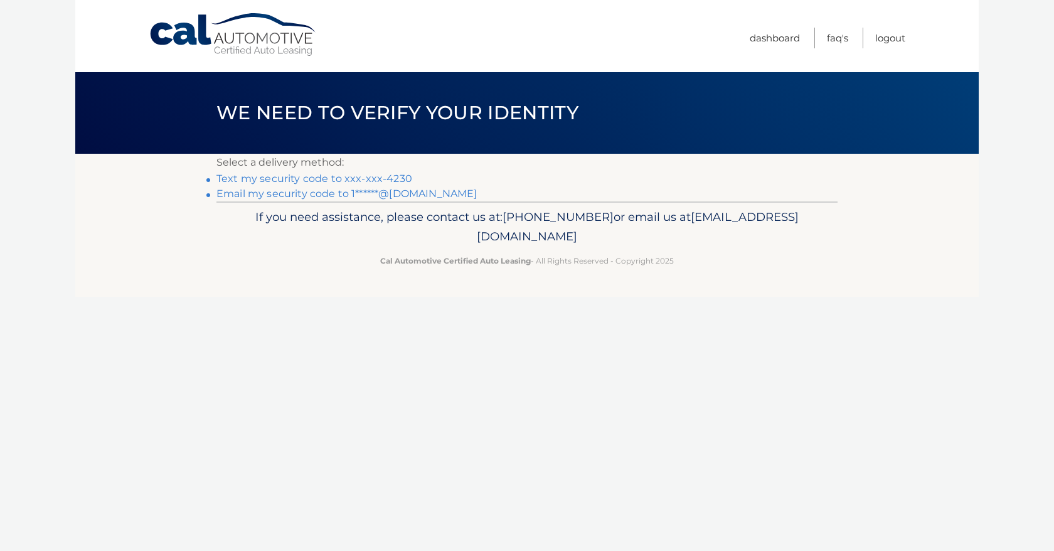
click at [315, 180] on link "Text my security code to xxx-xxx-4230" at bounding box center [314, 179] width 196 height 12
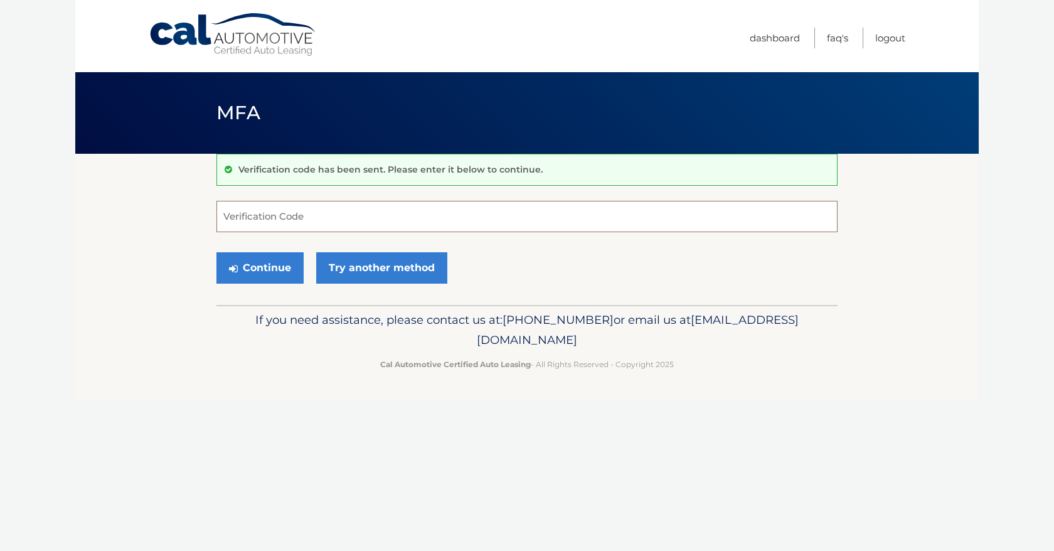
click at [303, 220] on input "Verification Code" at bounding box center [526, 216] width 621 height 31
type input "605984"
click at [289, 275] on button "Continue" at bounding box center [259, 267] width 87 height 31
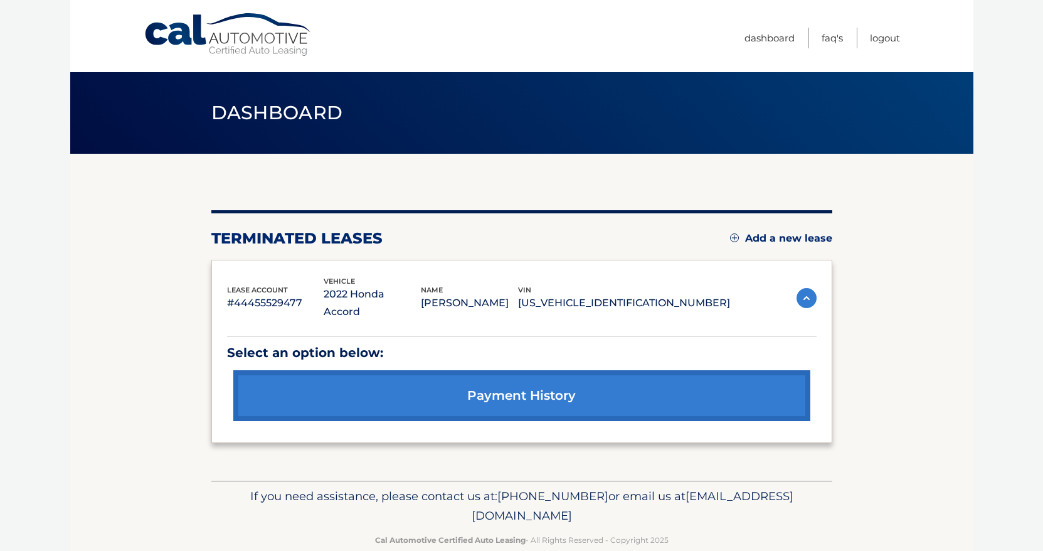
click at [730, 237] on img at bounding box center [734, 237] width 9 height 9
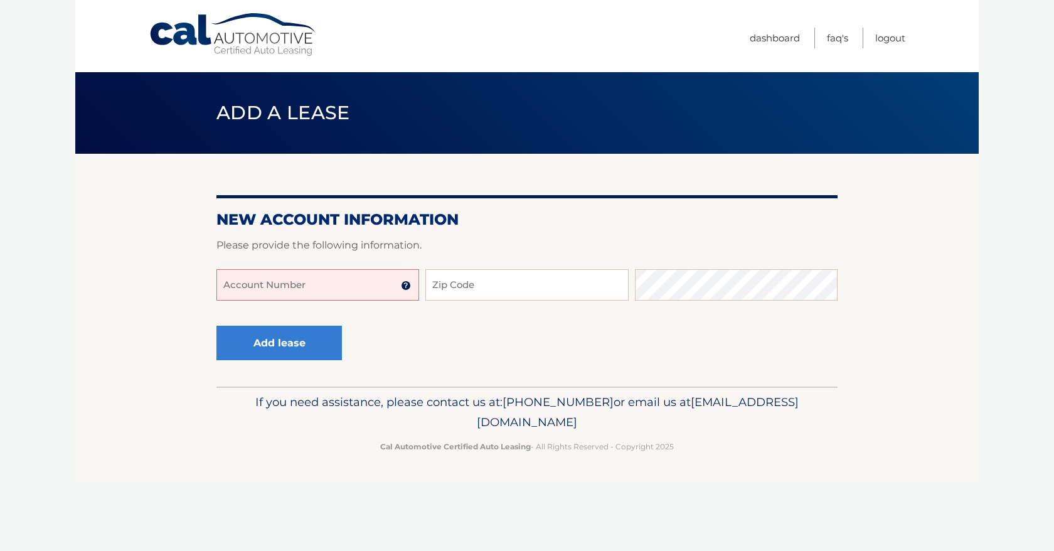
click at [381, 284] on input "Account Number" at bounding box center [317, 284] width 203 height 31
click at [381, 285] on input "444559" at bounding box center [317, 284] width 203 height 31
click at [248, 287] on input "444559784" at bounding box center [317, 284] width 203 height 31
click at [258, 288] on input "444559784" at bounding box center [317, 284] width 203 height 31
click at [263, 287] on input "444559784" at bounding box center [317, 284] width 203 height 31
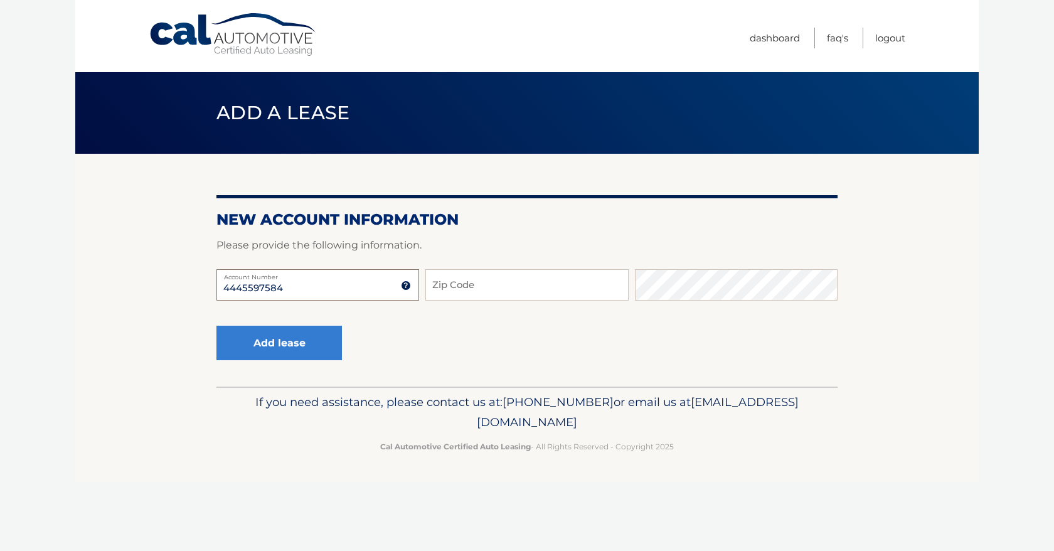
click at [290, 289] on input "4445597584" at bounding box center [317, 284] width 203 height 31
type input "44455975848"
click at [462, 291] on input "Zip Code" at bounding box center [526, 284] width 203 height 31
type input "08840"
click at [318, 354] on button "Add lease" at bounding box center [278, 343] width 125 height 35
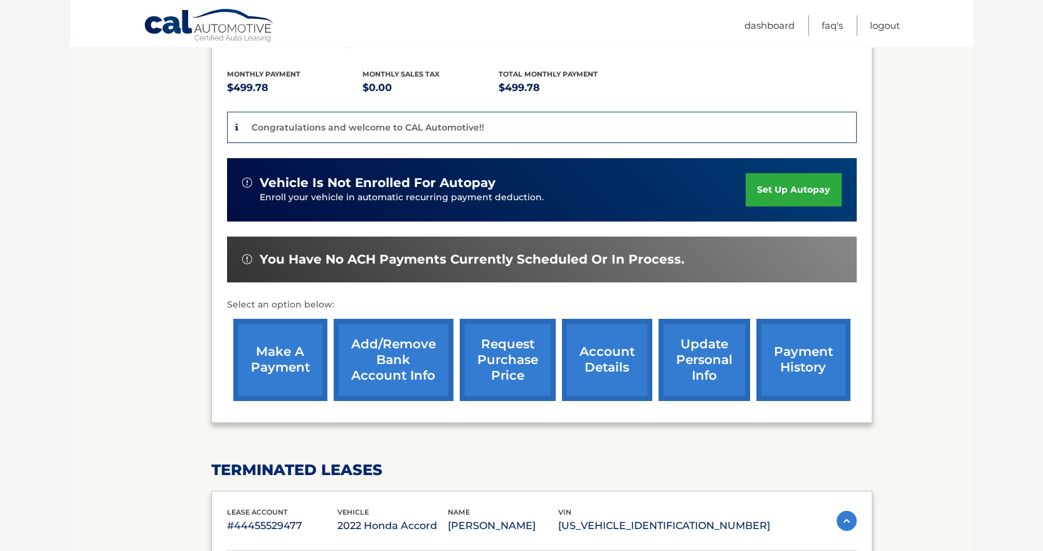
scroll to position [320, 0]
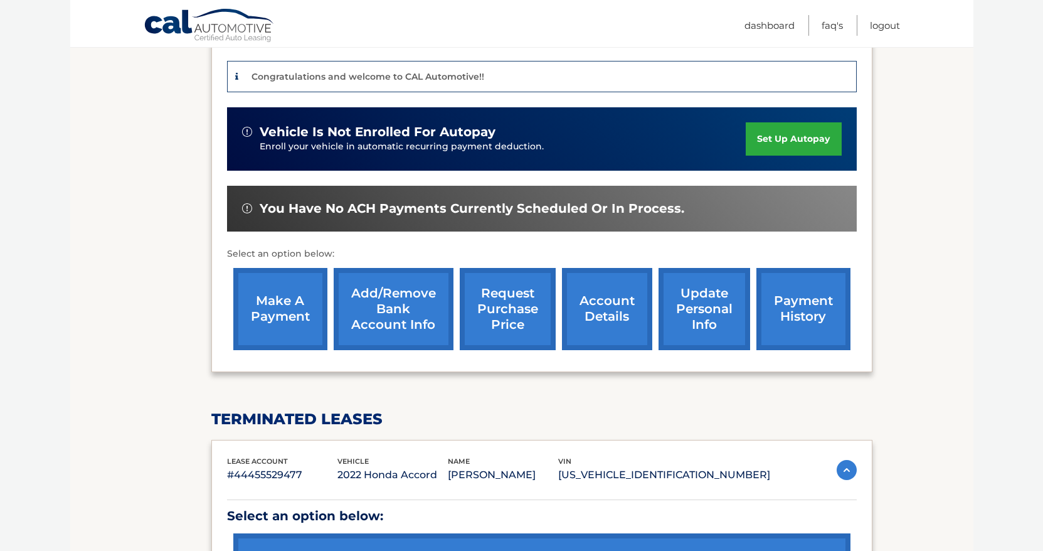
click at [275, 323] on link "make a payment" at bounding box center [280, 309] width 94 height 82
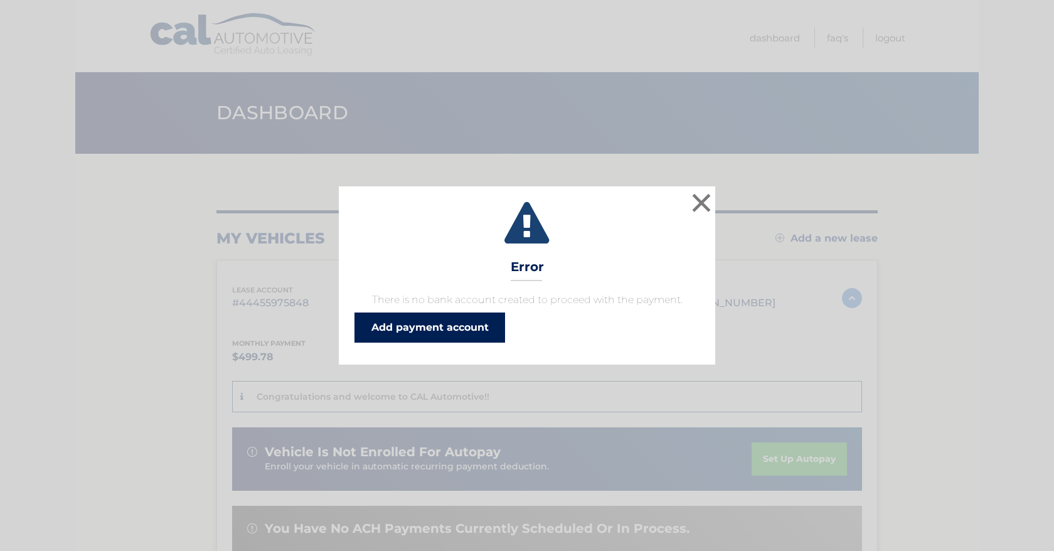
click at [434, 333] on link "Add payment account" at bounding box center [429, 327] width 151 height 30
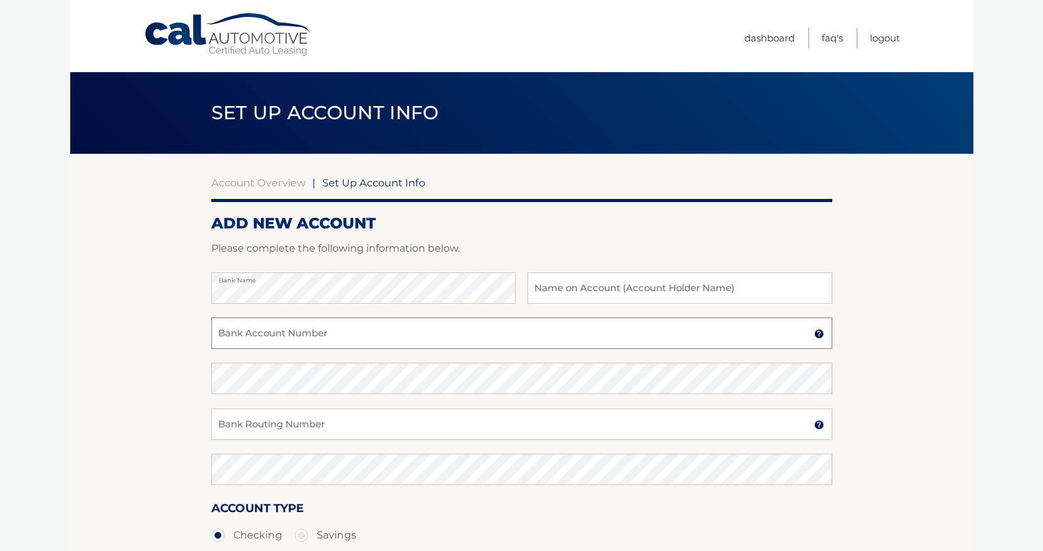
click at [289, 334] on input "Bank Account Number" at bounding box center [521, 332] width 621 height 31
click at [564, 279] on input "text" at bounding box center [680, 287] width 304 height 31
type input "Ravindranath Singh"
click at [501, 322] on input "Bank Account Number" at bounding box center [521, 332] width 621 height 31
type input "979668944"
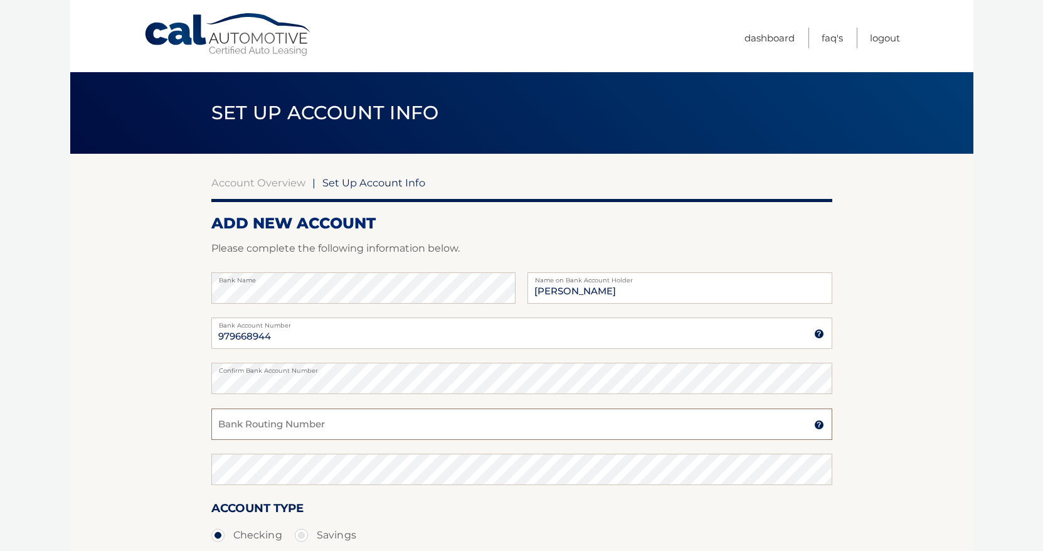
click at [385, 425] on input "Bank Routing Number" at bounding box center [521, 423] width 621 height 31
type input "021202337"
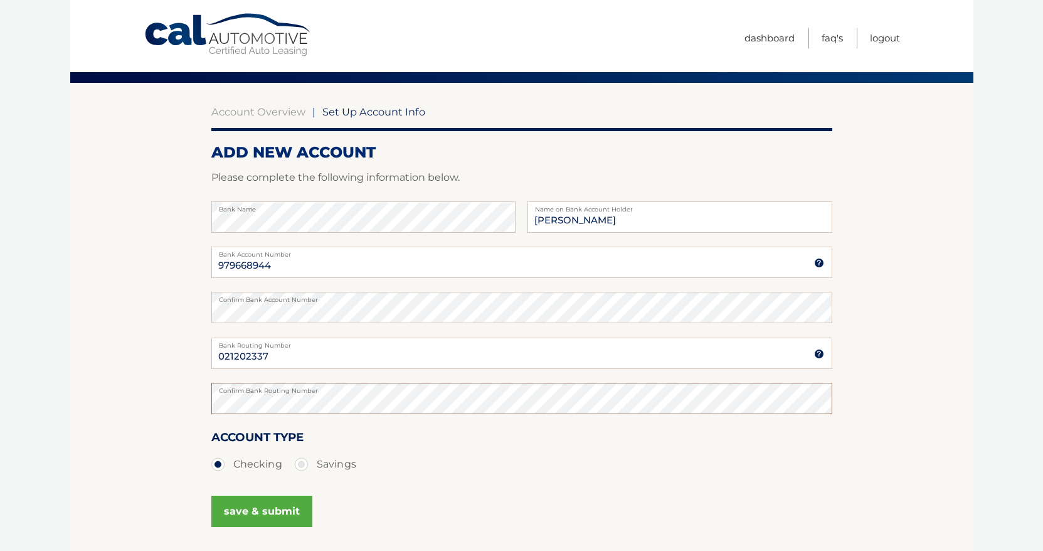
scroll to position [128, 0]
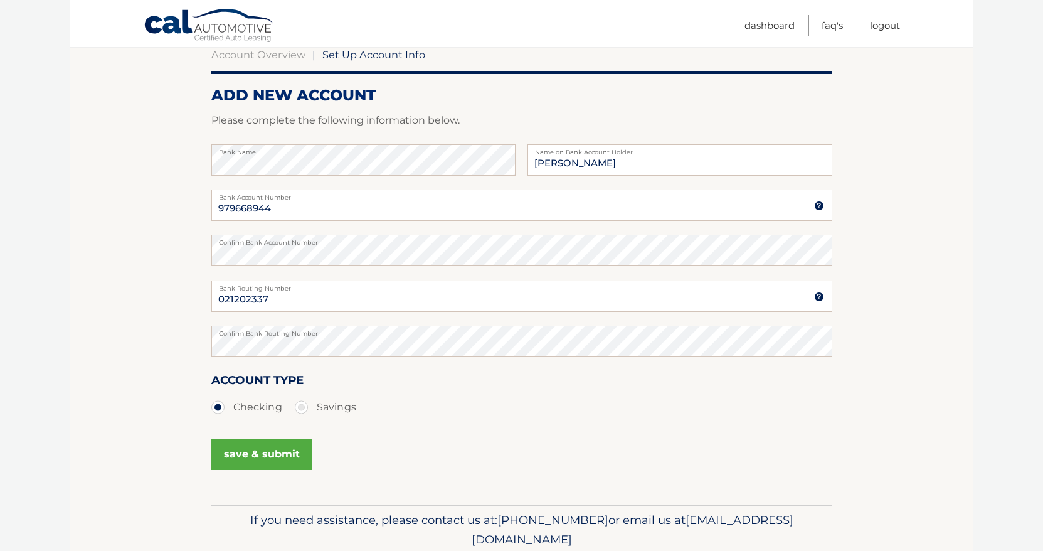
click at [272, 454] on button "save & submit" at bounding box center [261, 453] width 101 height 31
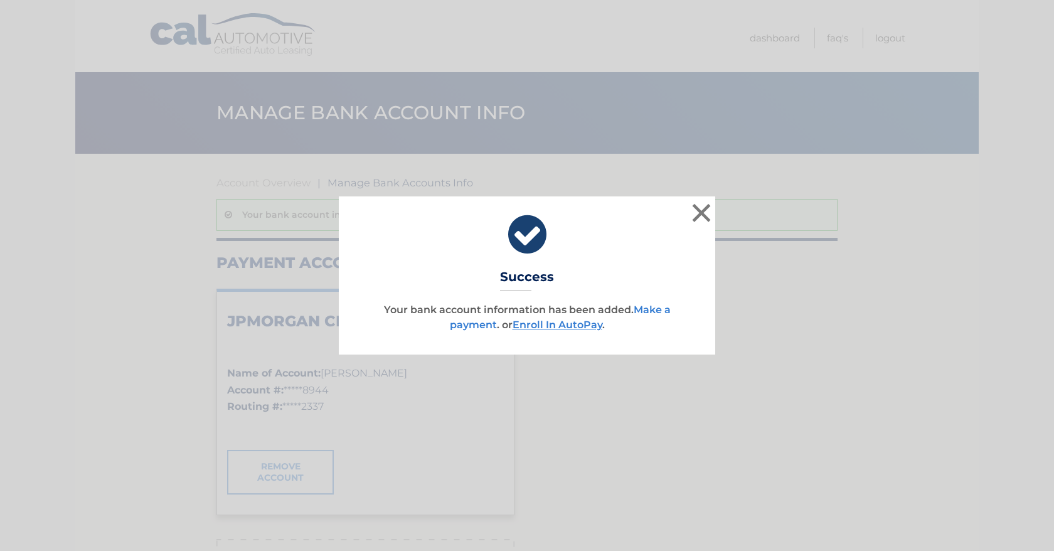
click at [465, 327] on link "Make a payment" at bounding box center [560, 317] width 221 height 27
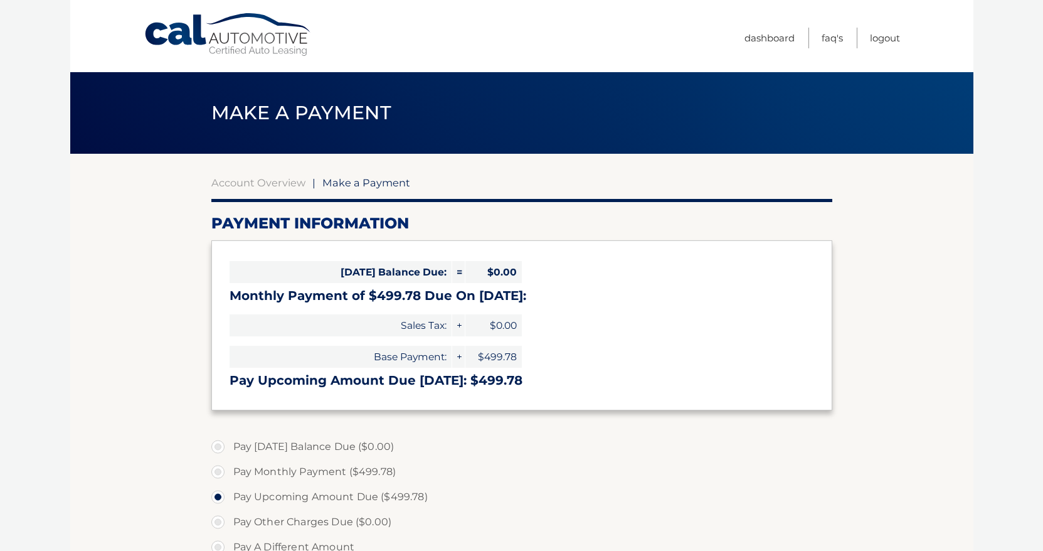
select select "YzQ1ZTYwMDgtOTIyMC00YmE1LTg5N2UtNDUwNzViMDhjZjUx"
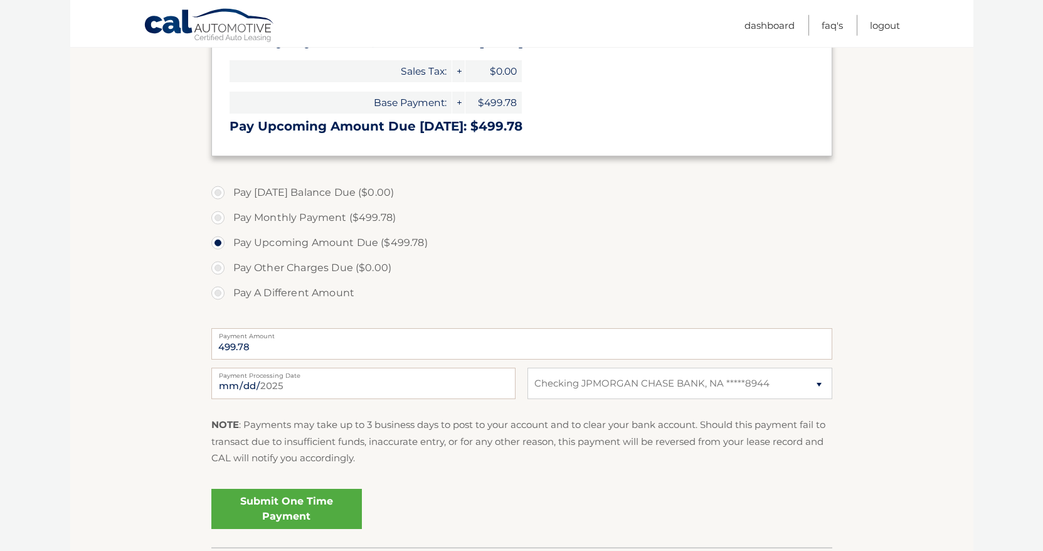
scroll to position [256, 0]
click at [500, 386] on input "2025-08-10" at bounding box center [363, 381] width 304 height 31
type input "2025-09-01"
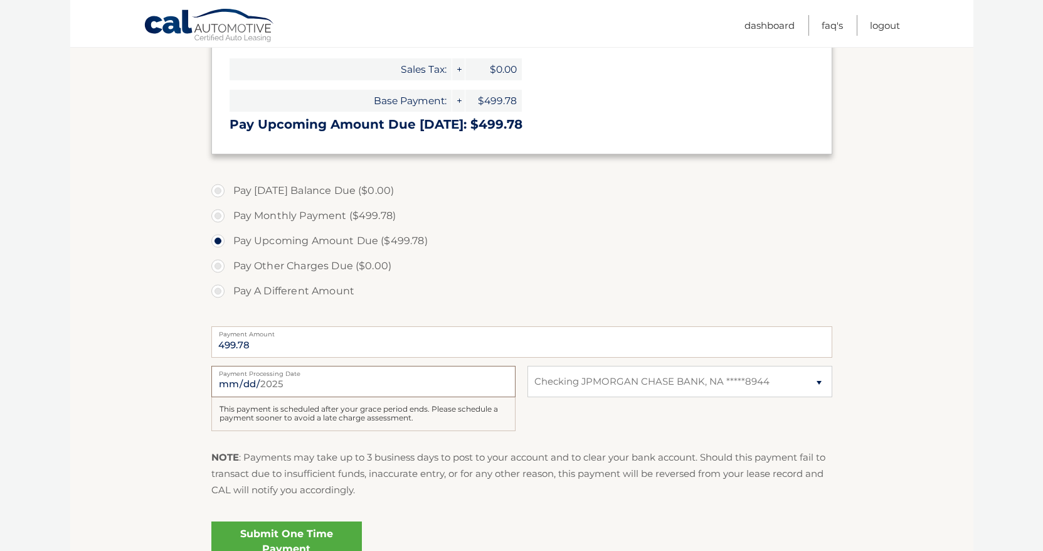
click at [501, 382] on input "2025-09-01" at bounding box center [363, 381] width 304 height 31
click at [392, 486] on p "NOTE : Payments may take up to 3 business days to post to your account and to c…" at bounding box center [521, 474] width 621 height 50
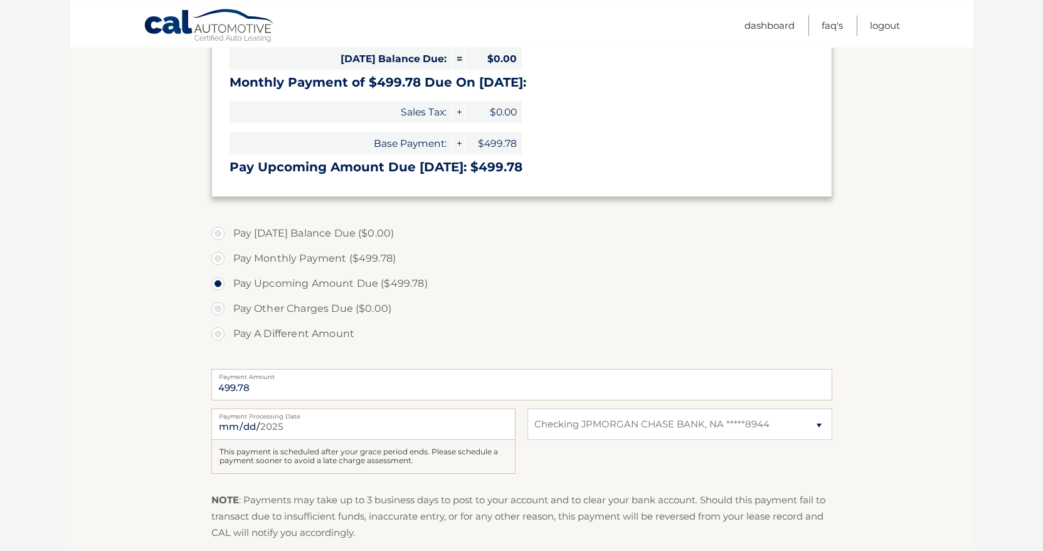
scroll to position [64, 0]
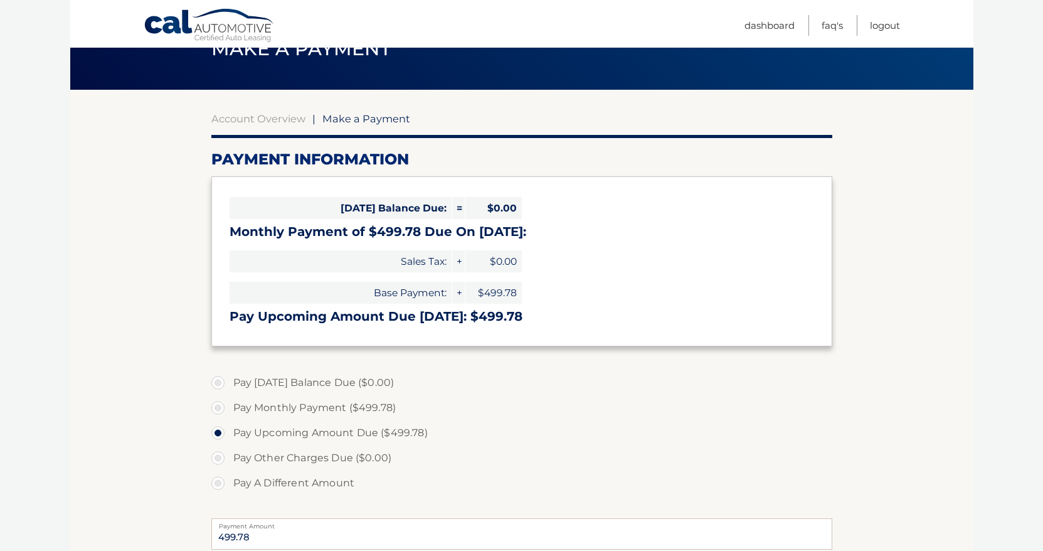
click at [425, 477] on label "Pay A Different Amount" at bounding box center [521, 482] width 621 height 25
click at [229, 477] on input "Pay A Different Amount" at bounding box center [222, 480] width 13 height 20
radio input "true"
click at [496, 395] on label "Pay Today's Balance Due ($0.00)" at bounding box center [521, 382] width 621 height 25
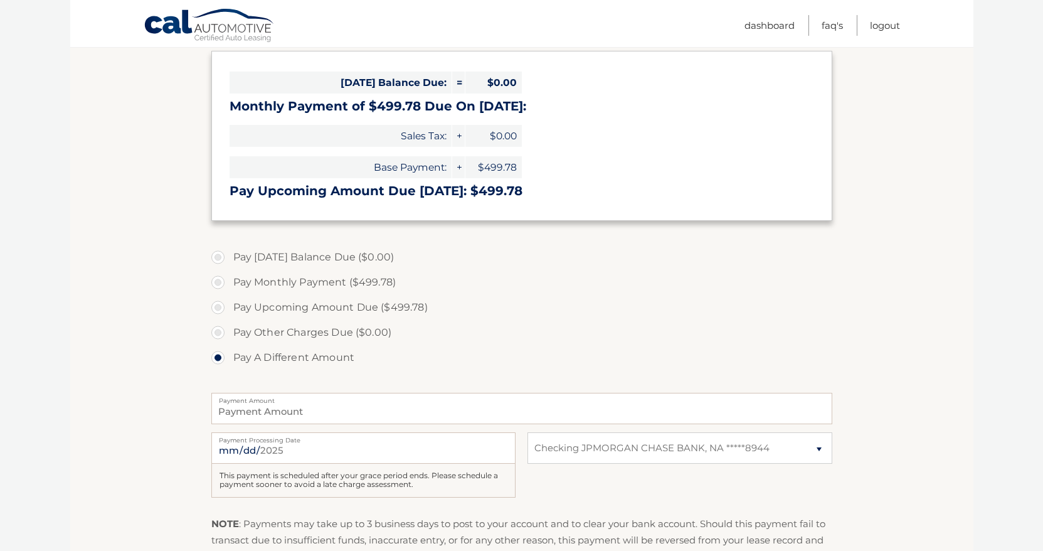
scroll to position [192, 0]
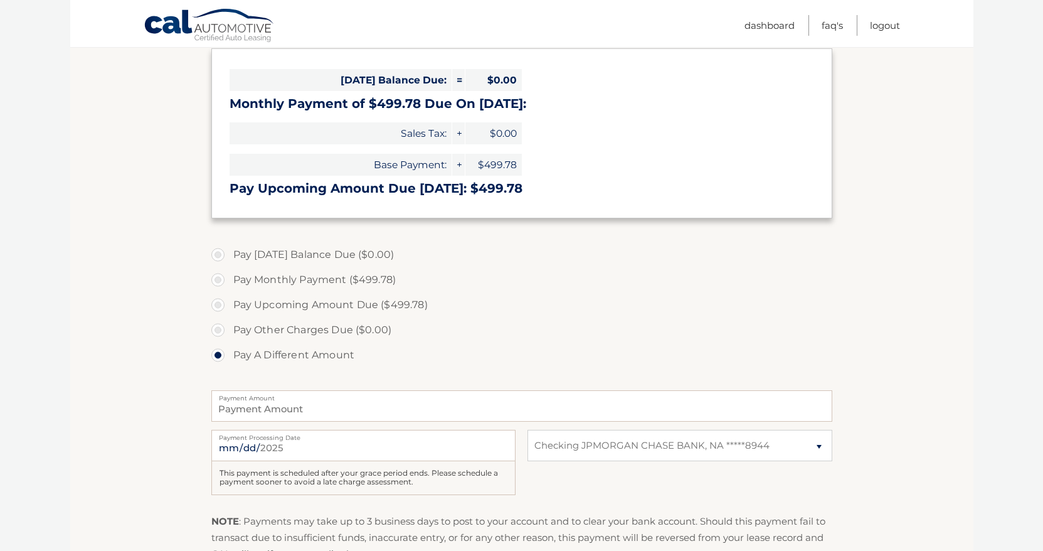
click at [215, 305] on label "Pay Upcoming Amount Due ($499.78)" at bounding box center [521, 304] width 621 height 25
click at [216, 305] on input "Pay Upcoming Amount Due ($499.78)" at bounding box center [222, 302] width 13 height 20
radio input "true"
type input "499.78"
click at [494, 445] on input "2025-09-01" at bounding box center [363, 445] width 304 height 31
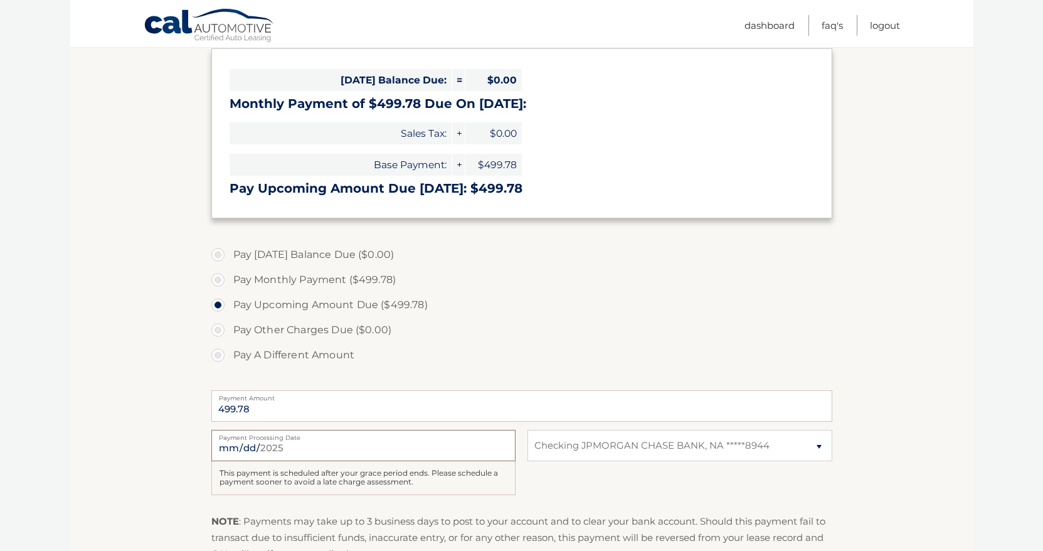
click at [501, 448] on input "2025-09-01" at bounding box center [363, 445] width 304 height 31
type input "2025-08-19"
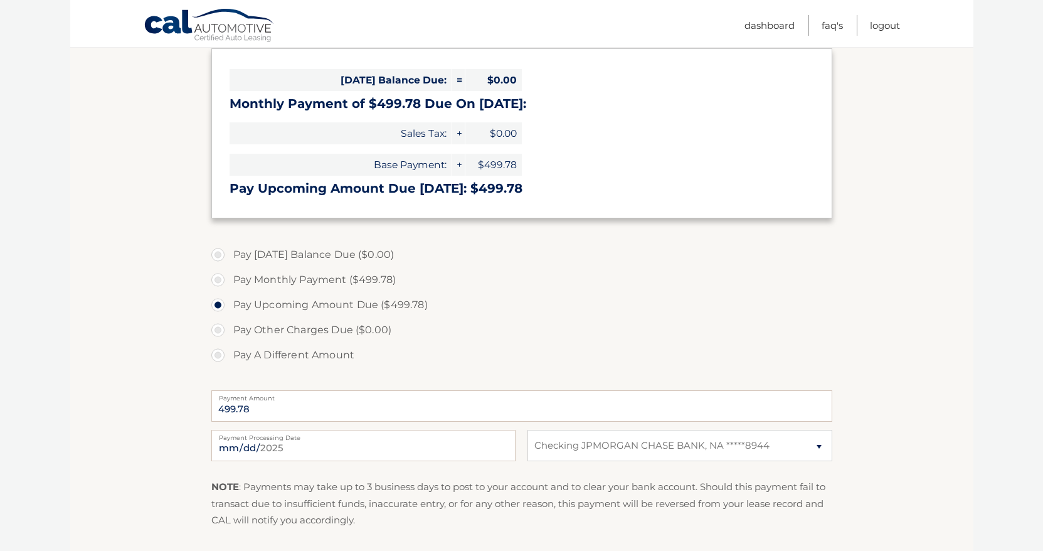
click at [489, 354] on label "Pay A Different Amount" at bounding box center [521, 355] width 621 height 25
click at [229, 354] on input "Pay A Different Amount" at bounding box center [222, 353] width 13 height 20
radio input "true"
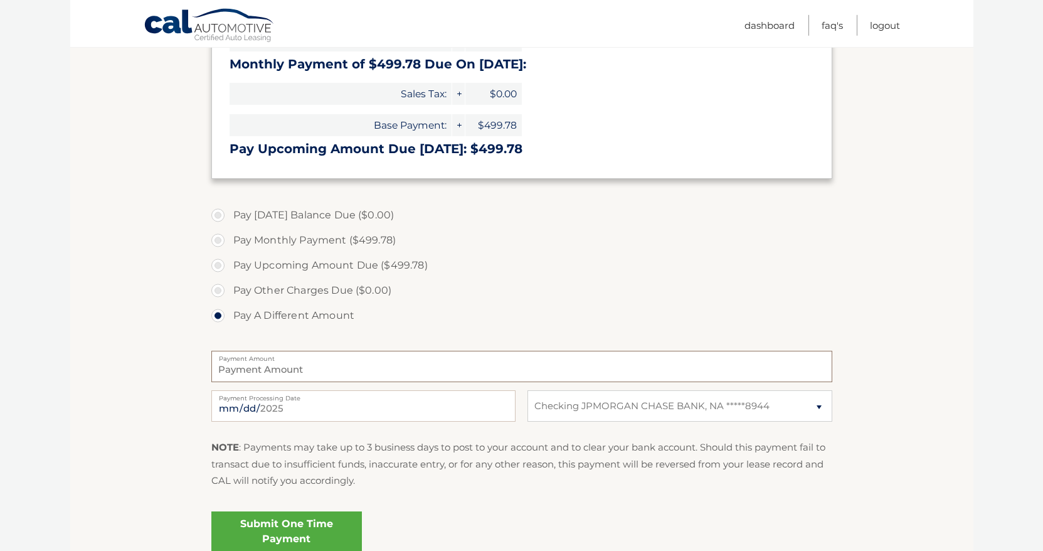
type input "0"
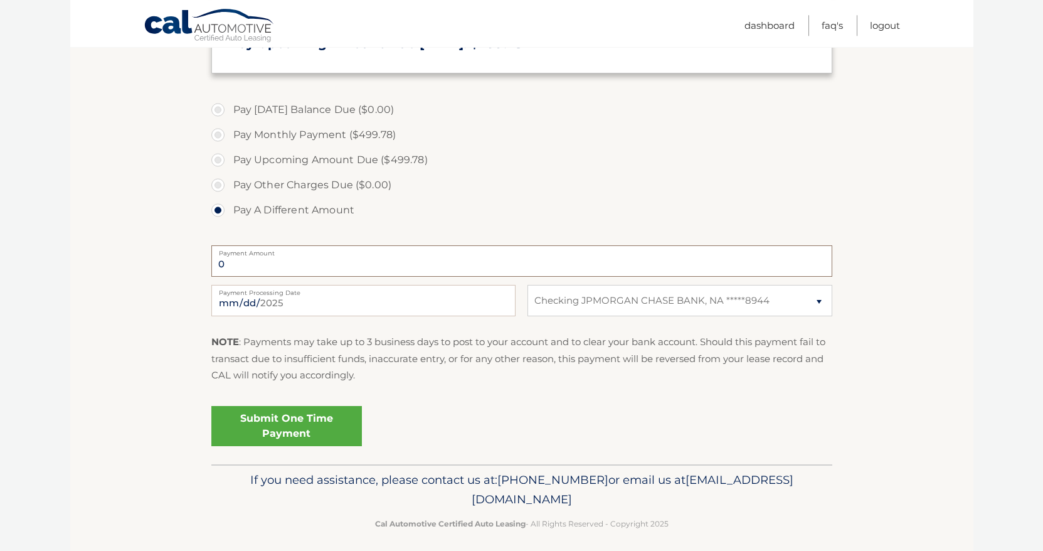
scroll to position [346, 0]
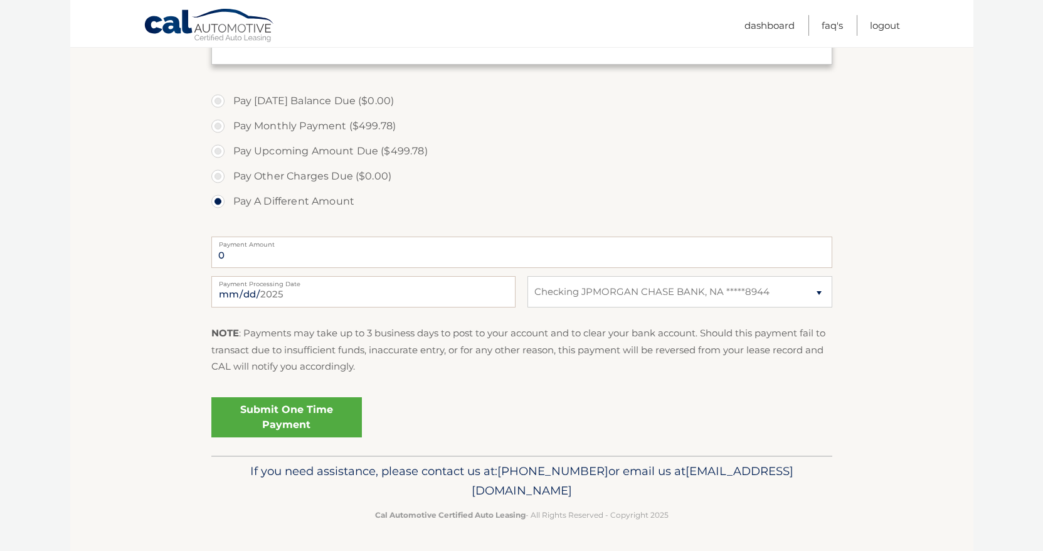
click at [216, 152] on label "Pay Upcoming Amount Due ($499.78)" at bounding box center [521, 151] width 621 height 25
click at [216, 152] on input "Pay Upcoming Amount Due ($499.78)" at bounding box center [222, 149] width 13 height 20
radio input "true"
type input "499.78"
click at [99, 370] on section "Account Overview | Make a Payment Payment Information Today's Balance Due: = $0…" at bounding box center [521, 131] width 903 height 647
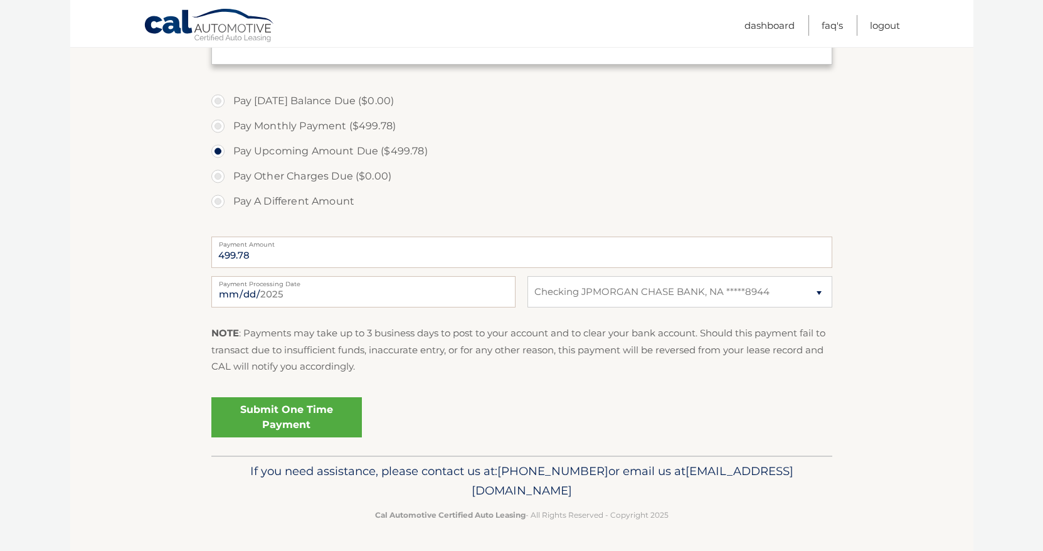
click at [300, 413] on link "Submit One Time Payment" at bounding box center [286, 417] width 151 height 40
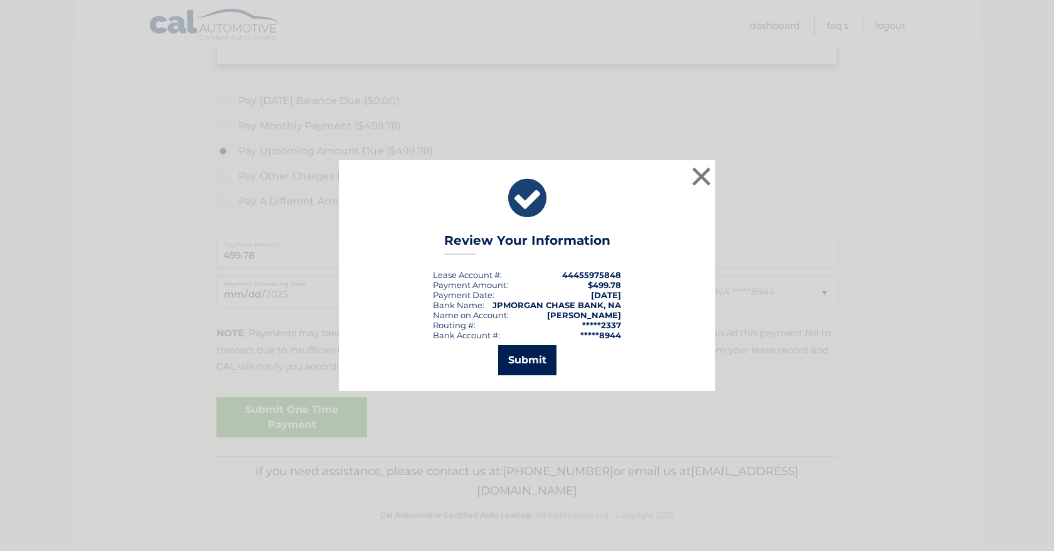
click at [509, 359] on button "Submit" at bounding box center [527, 360] width 58 height 30
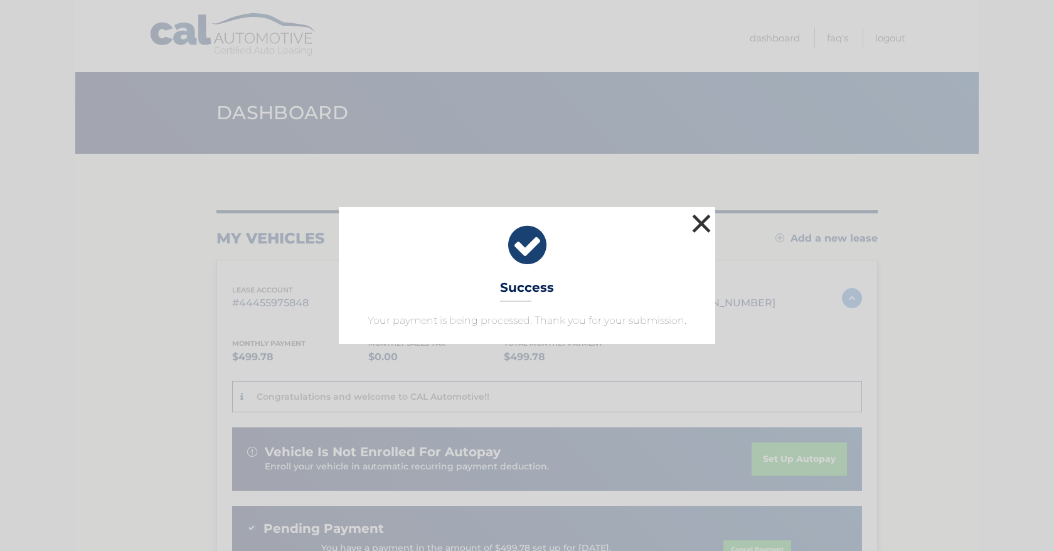
click at [694, 223] on button "×" at bounding box center [701, 223] width 25 height 25
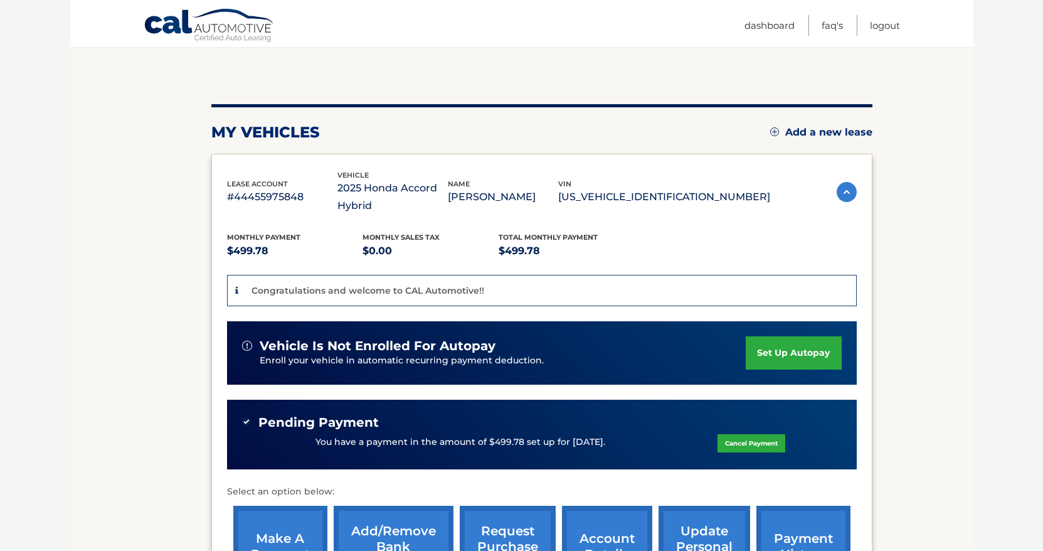
scroll to position [192, 0]
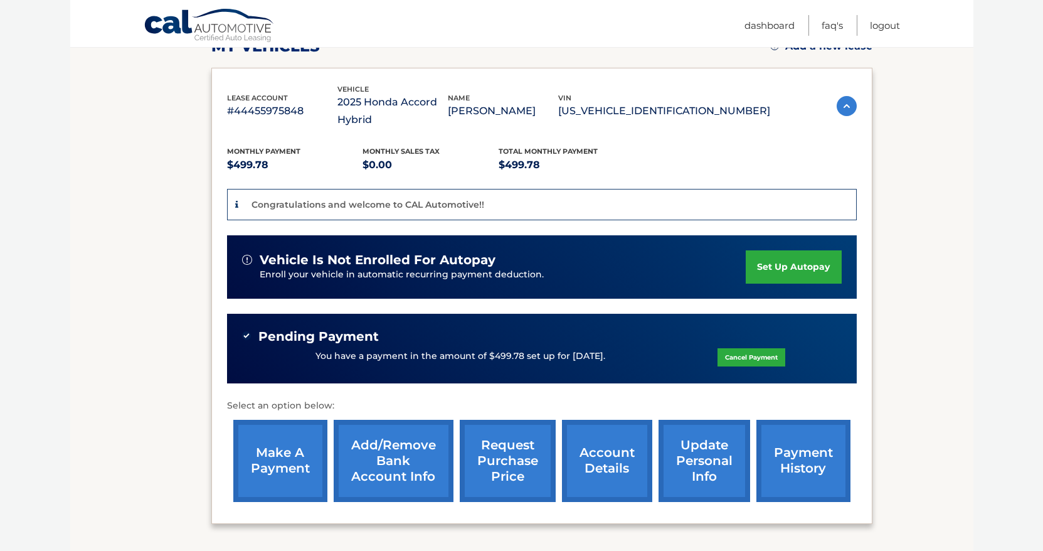
click at [797, 465] on link "payment history" at bounding box center [804, 461] width 94 height 82
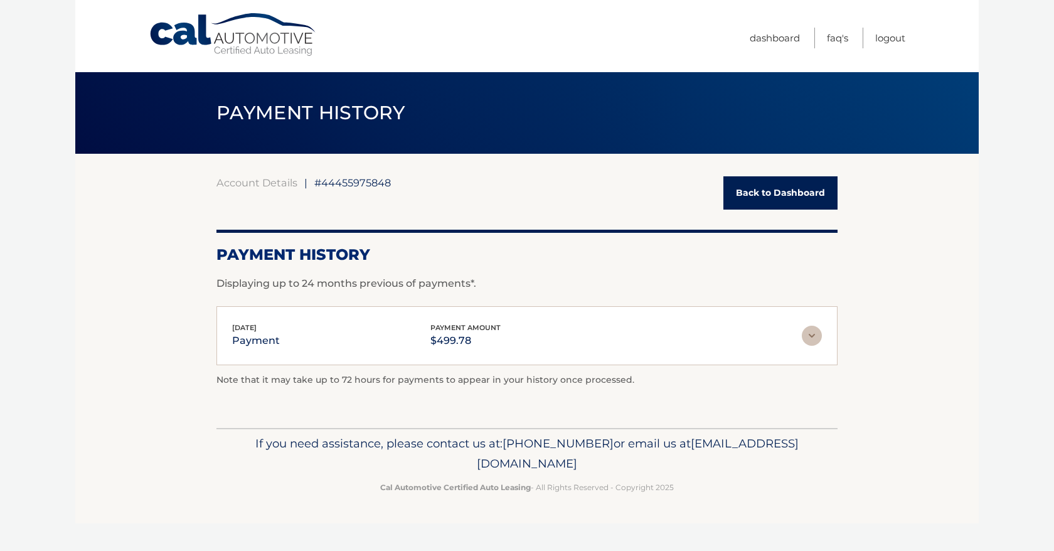
click at [812, 337] on img at bounding box center [812, 336] width 20 height 20
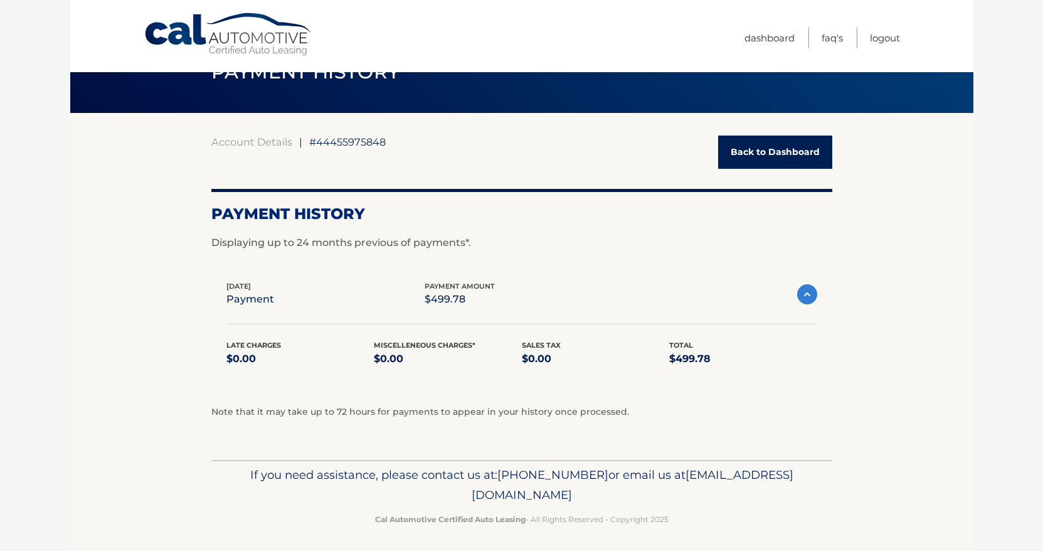
scroll to position [44, 0]
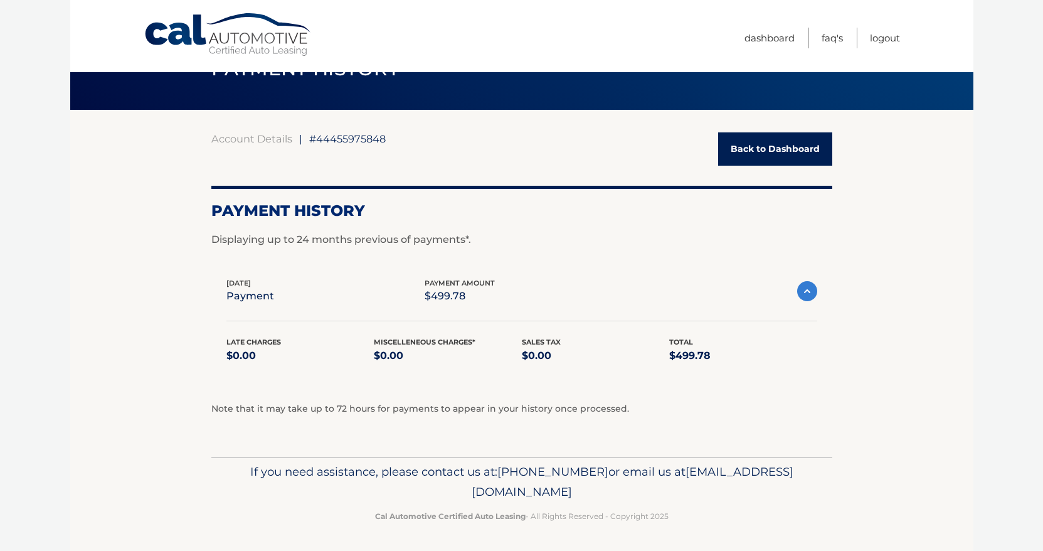
click at [792, 409] on p "Note that it may take up to 72 hours for payments to appear in your history onc…" at bounding box center [521, 408] width 621 height 15
click at [749, 381] on div "[DATE] payment payment amount $499.78 Late Charges $0.00 Miscelleneous Charges*…" at bounding box center [521, 328] width 621 height 132
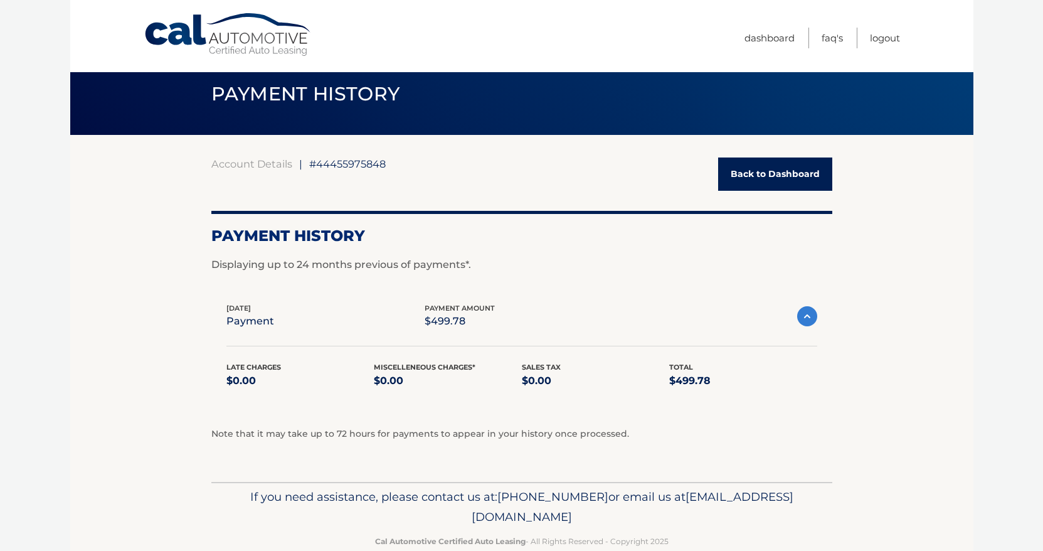
scroll to position [0, 0]
